Goal: Navigation & Orientation: Find specific page/section

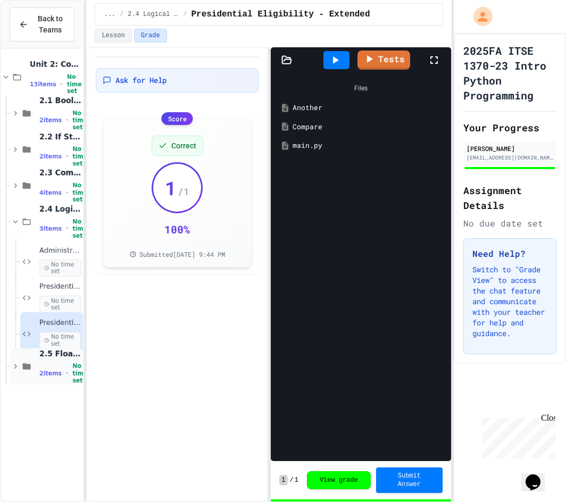
click at [50, 370] on span "2 items" at bounding box center [50, 373] width 22 height 7
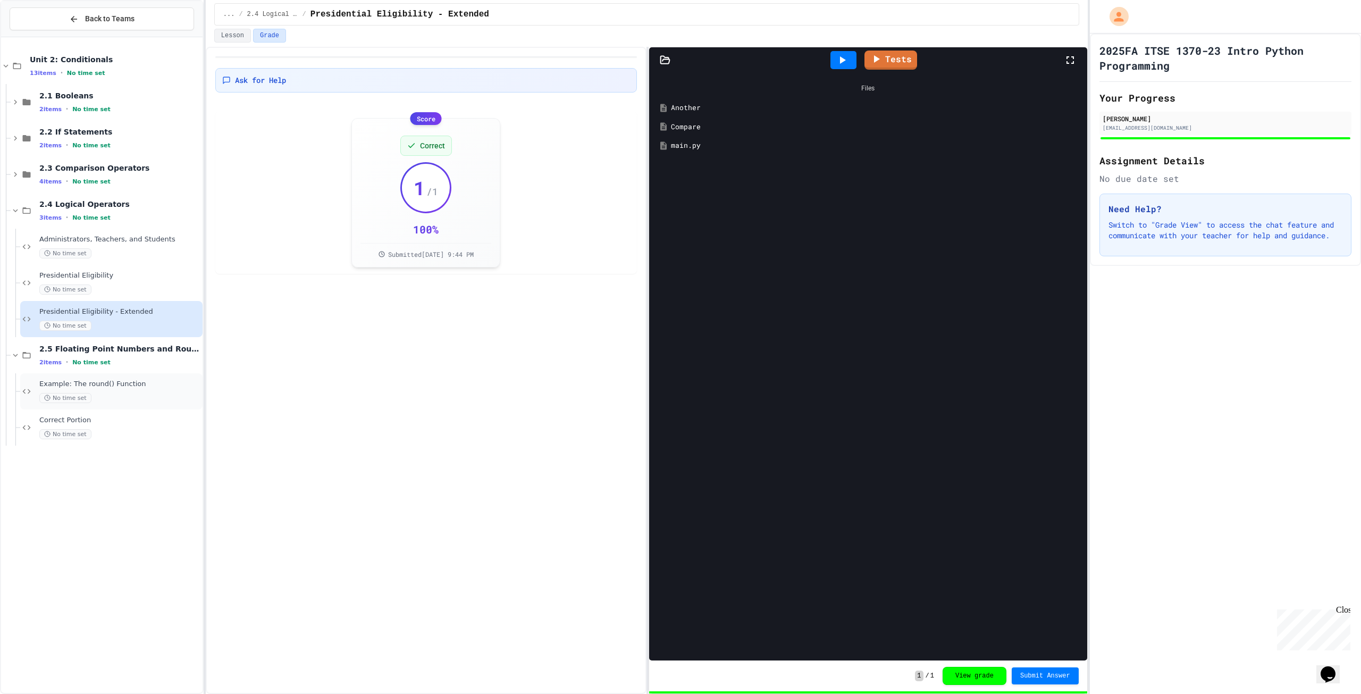
click at [127, 400] on div "No time set" at bounding box center [119, 398] width 161 height 10
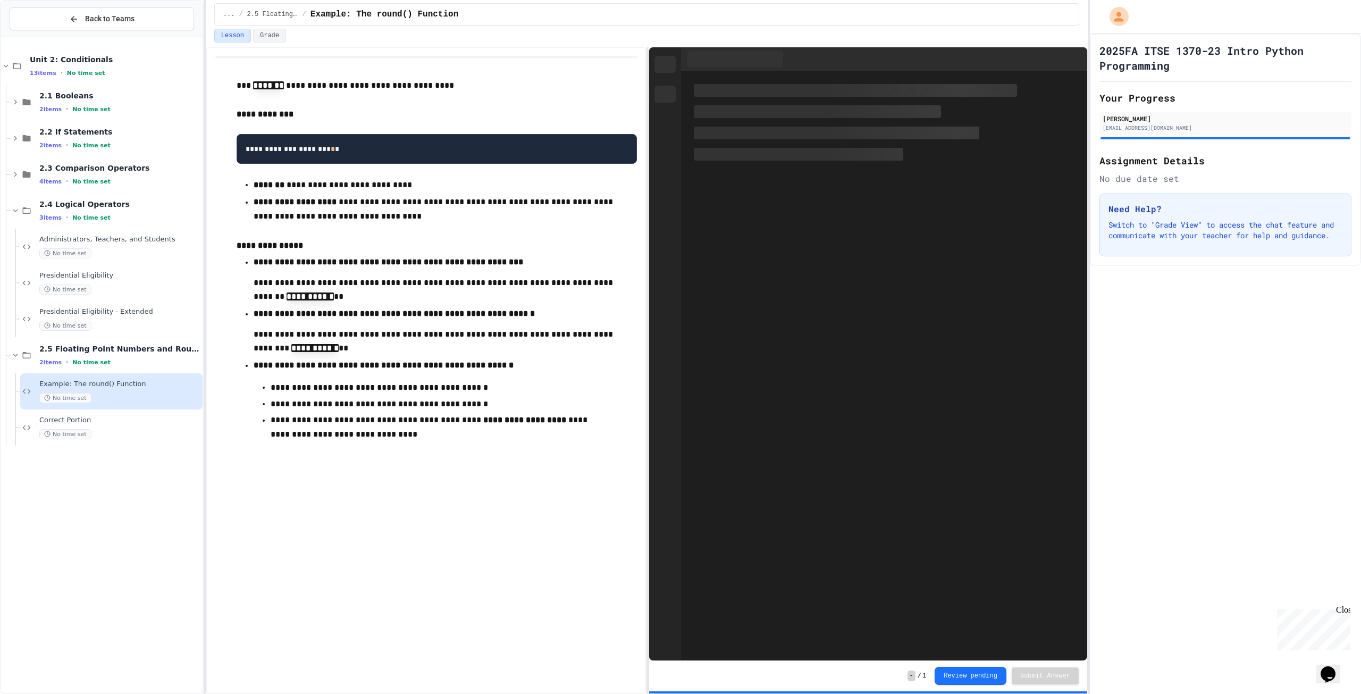
click at [114, 430] on div "No time set" at bounding box center [119, 434] width 161 height 10
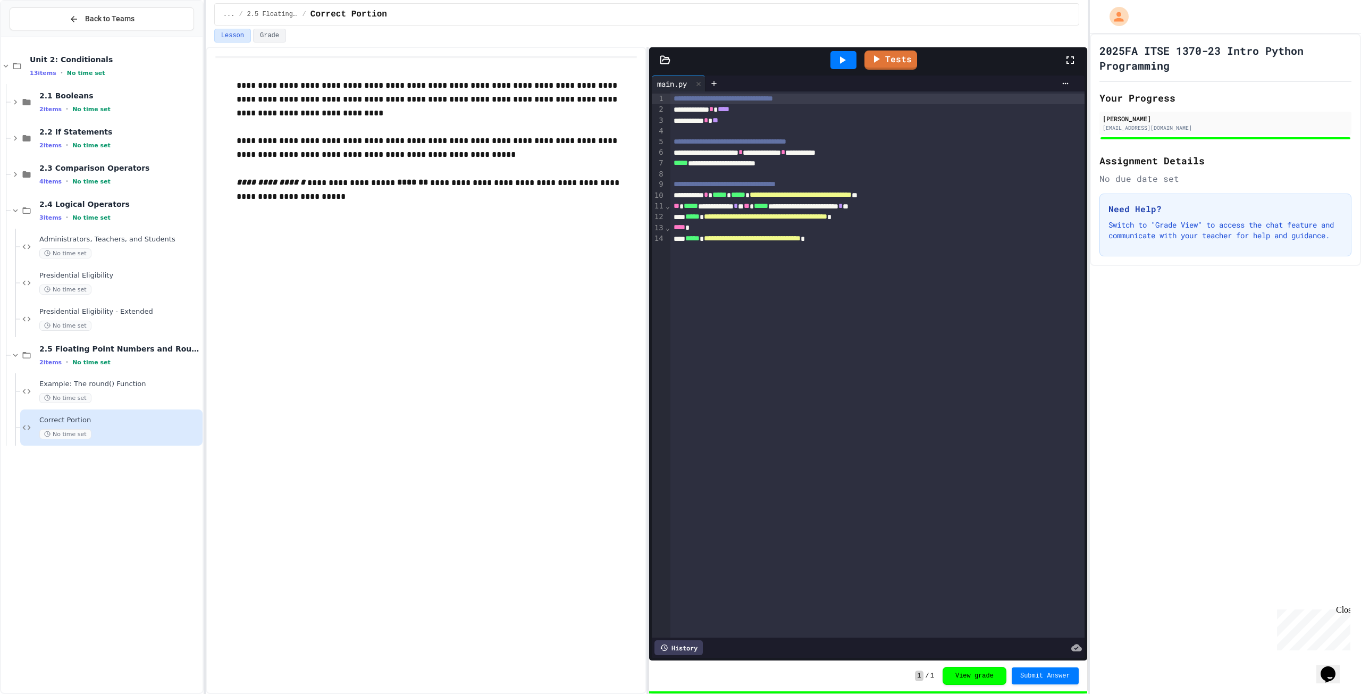
click at [88, 314] on span "Presidential Eligibility - Extended" at bounding box center [119, 311] width 161 height 9
